Goal: Navigation & Orientation: Find specific page/section

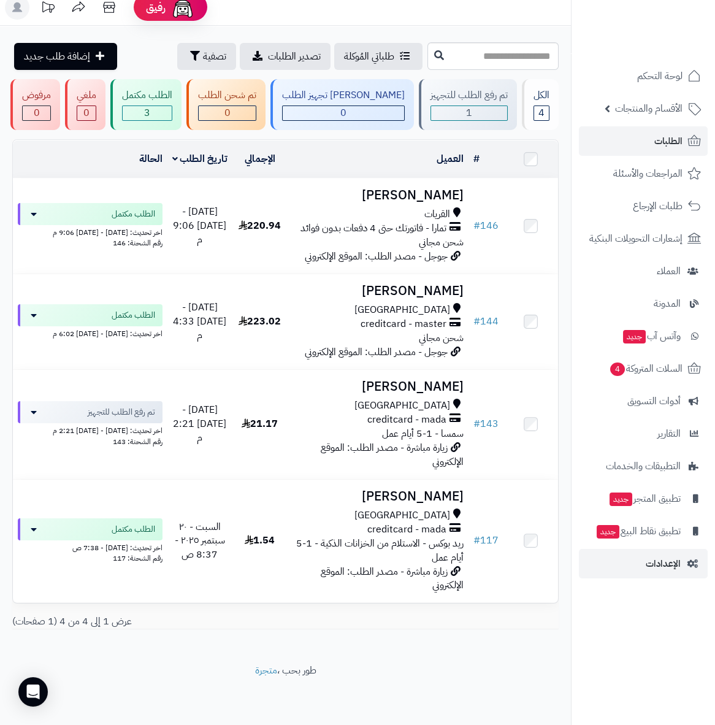
scroll to position [18, 0]
click at [667, 563] on span "الإعدادات" at bounding box center [663, 563] width 35 height 17
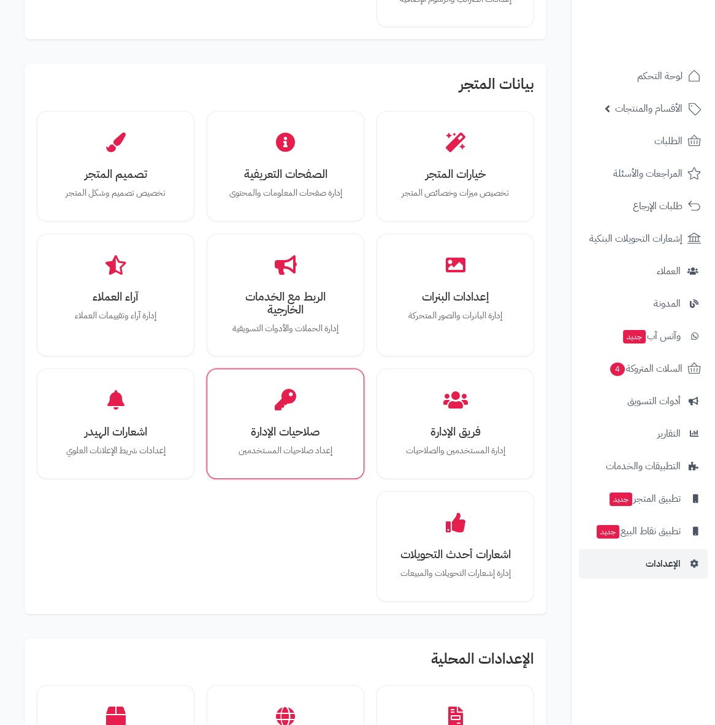
scroll to position [340, 0]
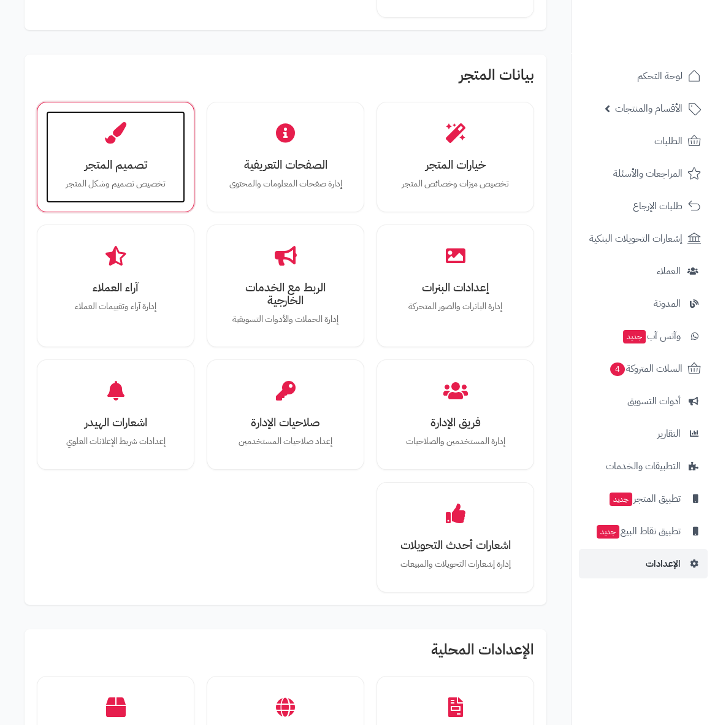
click at [119, 153] on div "تصميم المتجر تخصيص تصميم وشكل المتجر" at bounding box center [115, 157] width 139 height 92
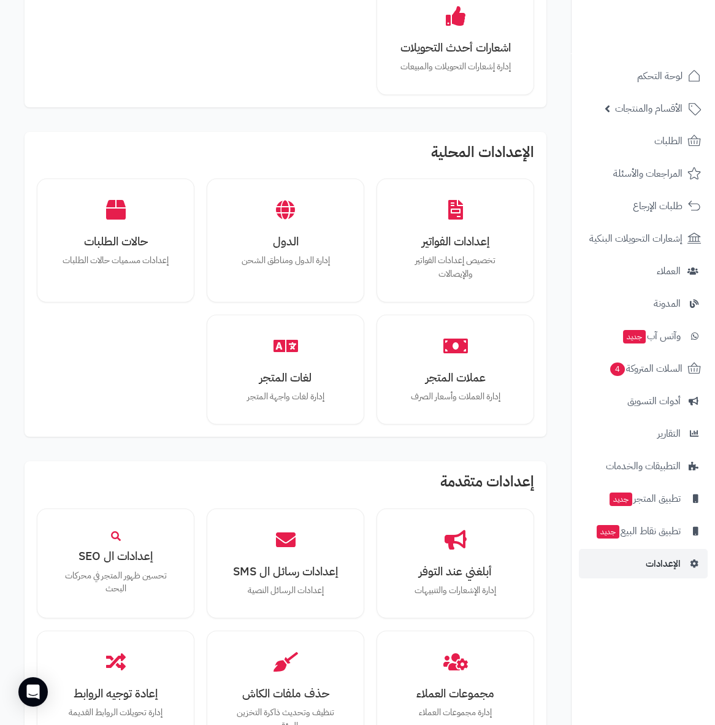
scroll to position [954, 0]
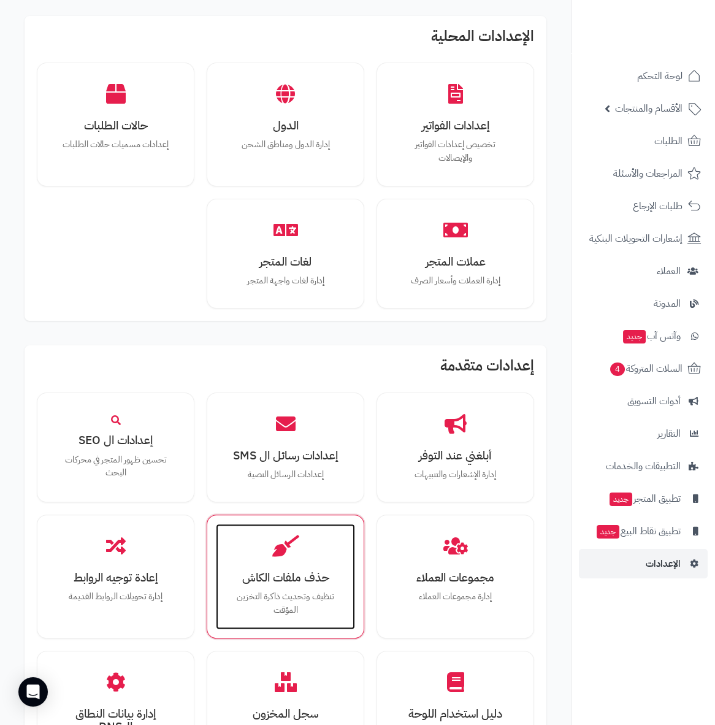
click at [296, 555] on div "حذف ملفات الكاش تنظيف وتحديث ذاكرة التخزين المؤقت" at bounding box center [285, 576] width 139 height 105
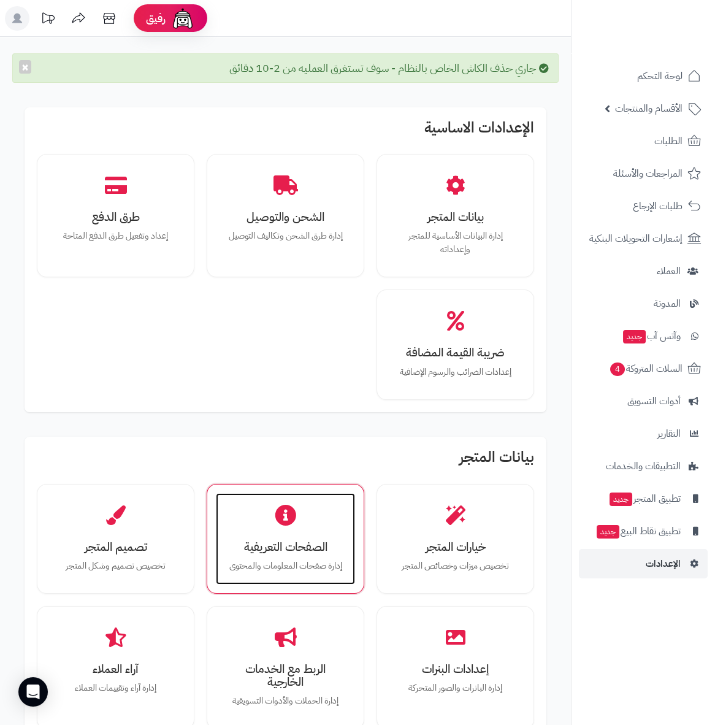
click at [297, 546] on h3 "الصفحات التعريفية" at bounding box center [285, 546] width 115 height 13
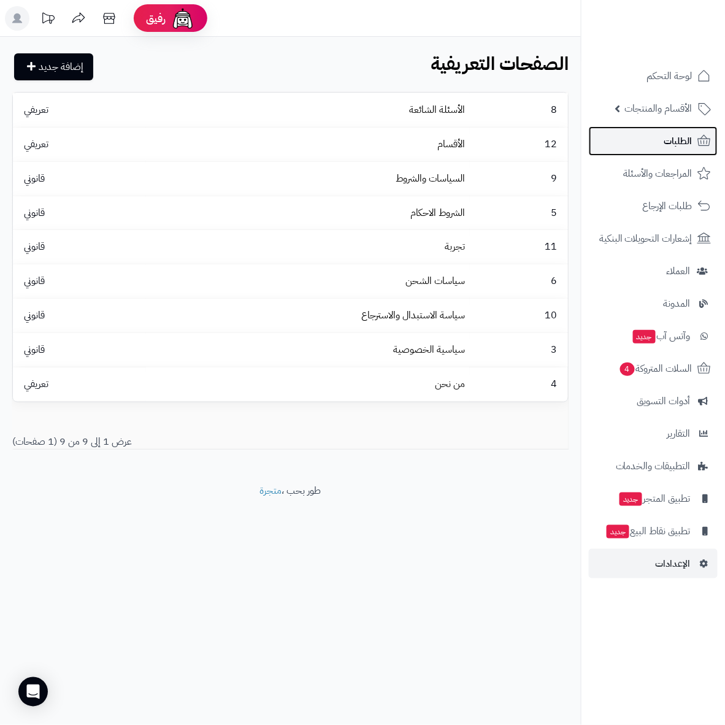
click at [678, 145] on span "الطلبات" at bounding box center [678, 140] width 28 height 17
